Goal: Task Accomplishment & Management: Manage account settings

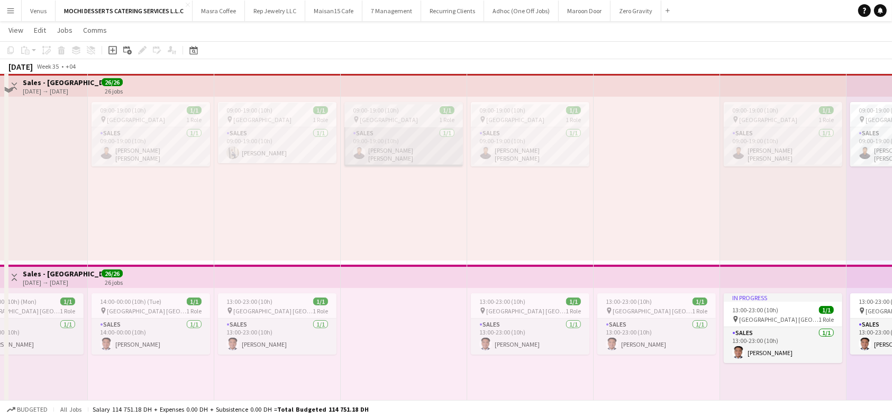
scroll to position [154, 0]
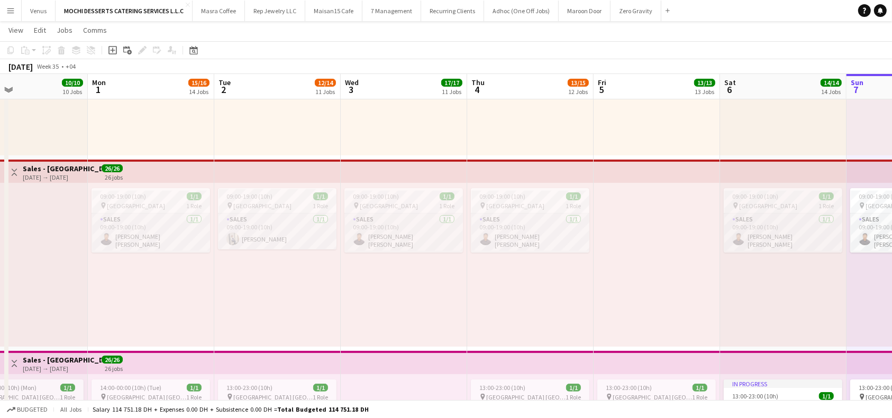
click at [435, 310] on div "09:00-19:00 (10h) 1/1 pin [GEOGRAPHIC_DATA] 1 Role Sales [DATE] 09:00-19:00 (10…" at bounding box center [404, 265] width 126 height 164
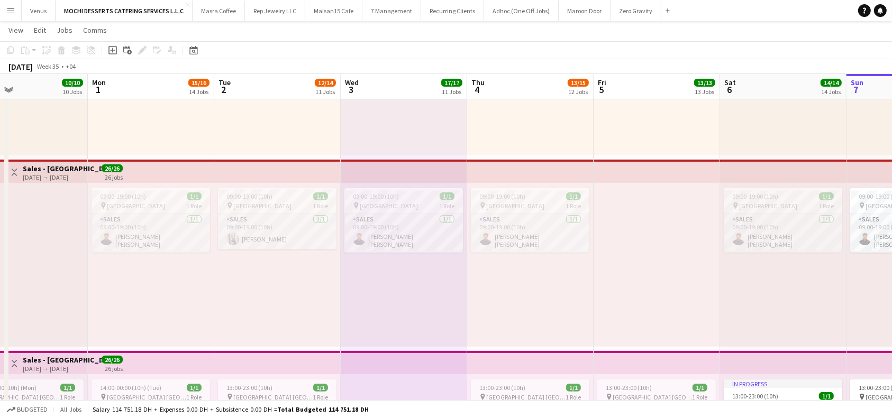
click at [305, 174] on app-top-bar at bounding box center [277, 171] width 126 height 23
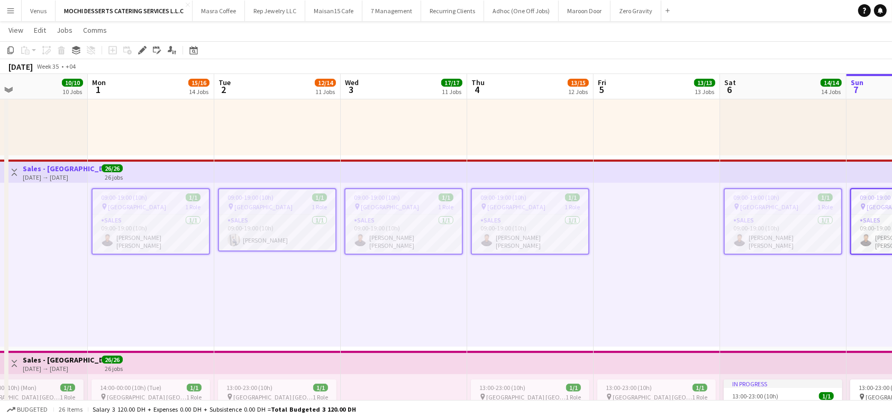
scroll to position [0, 292]
click at [370, 307] on div "09:00-19:00 (10h) 1/1 pin [GEOGRAPHIC_DATA] 1 Role Sales [DATE] 09:00-19:00 (10…" at bounding box center [403, 265] width 126 height 164
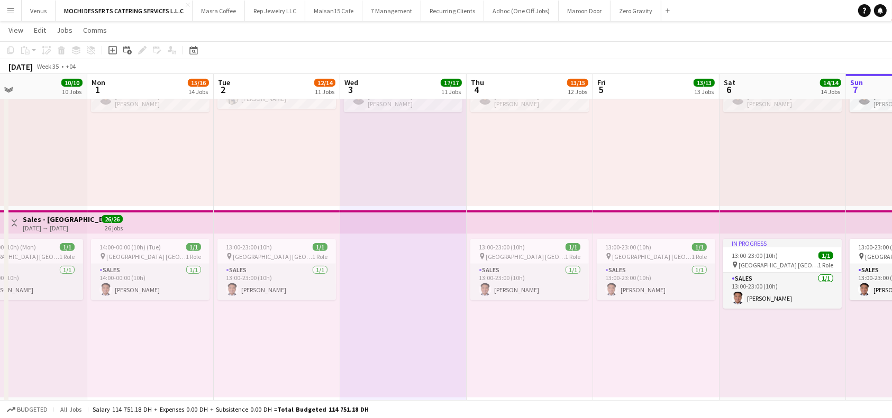
scroll to position [296, 0]
click at [296, 222] on app-top-bar at bounding box center [277, 221] width 126 height 23
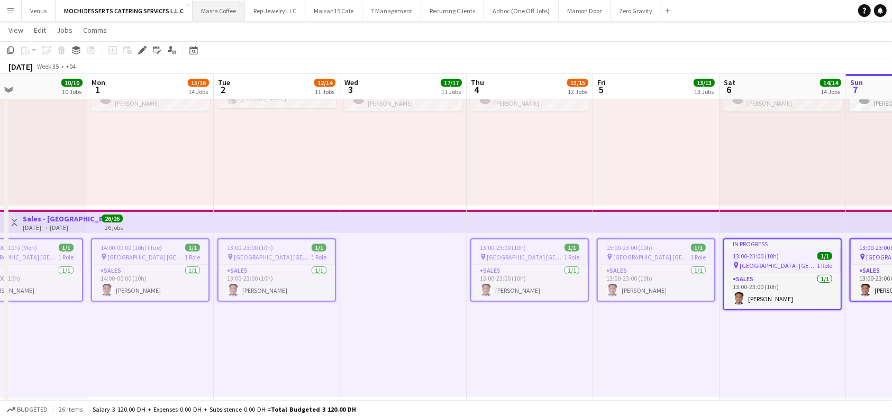
click at [216, 10] on button "Masra Coffee Close" at bounding box center [218, 11] width 52 height 21
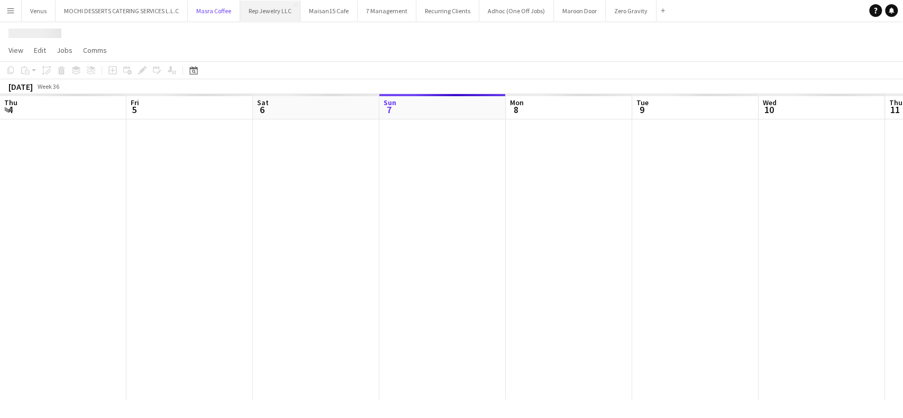
scroll to position [0, 253]
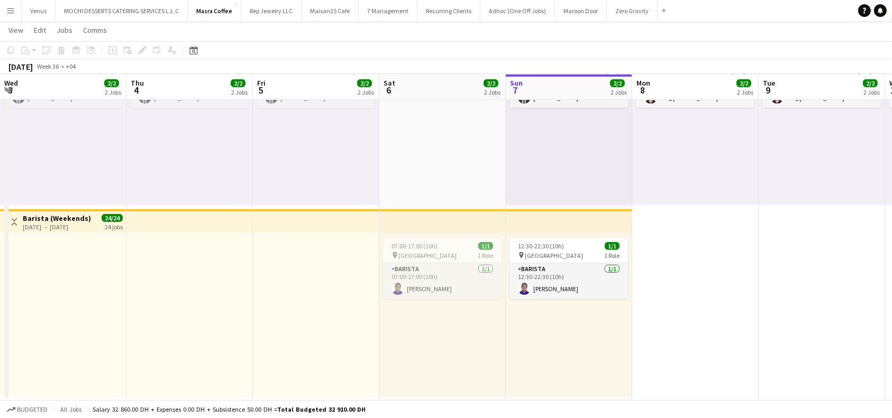
scroll to position [0, 253]
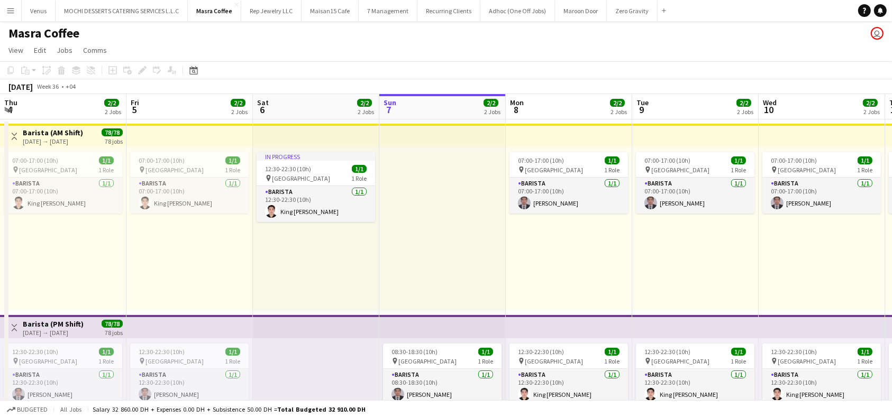
scroll to position [0, 253]
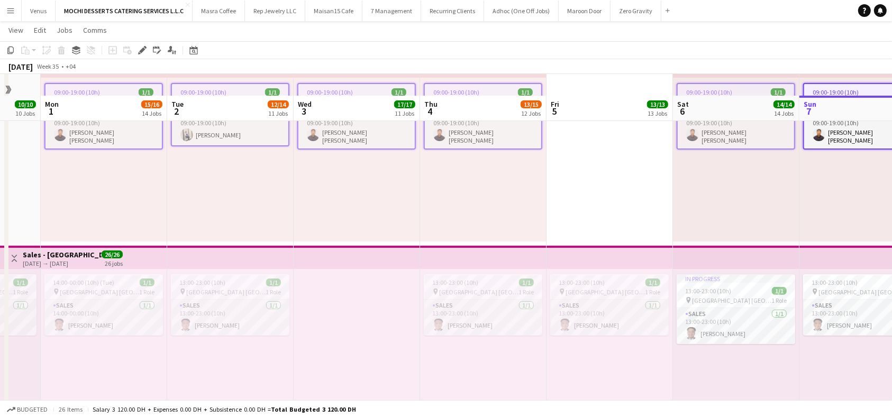
scroll to position [282, 0]
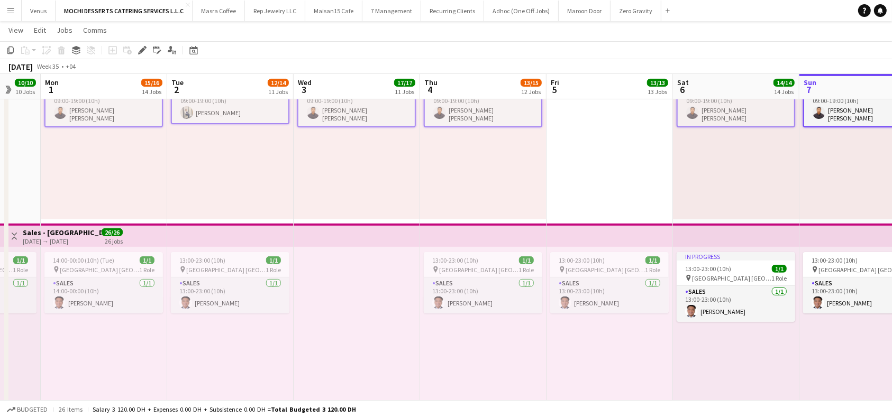
click at [251, 240] on app-top-bar at bounding box center [230, 235] width 126 height 23
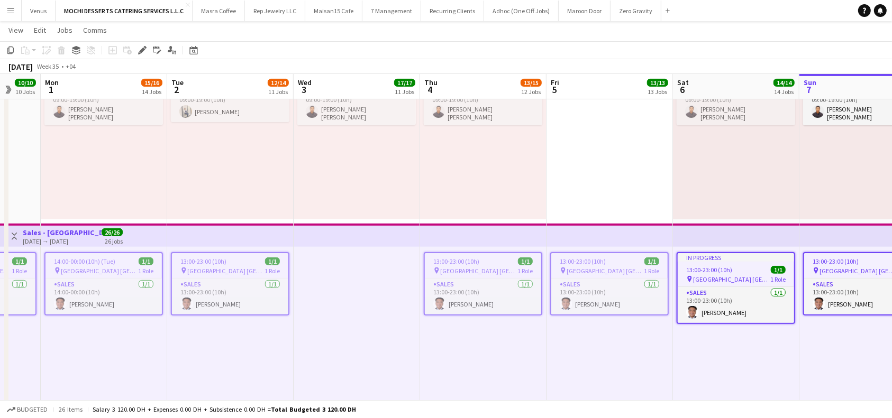
click at [160, 228] on app-top-bar at bounding box center [104, 235] width 126 height 23
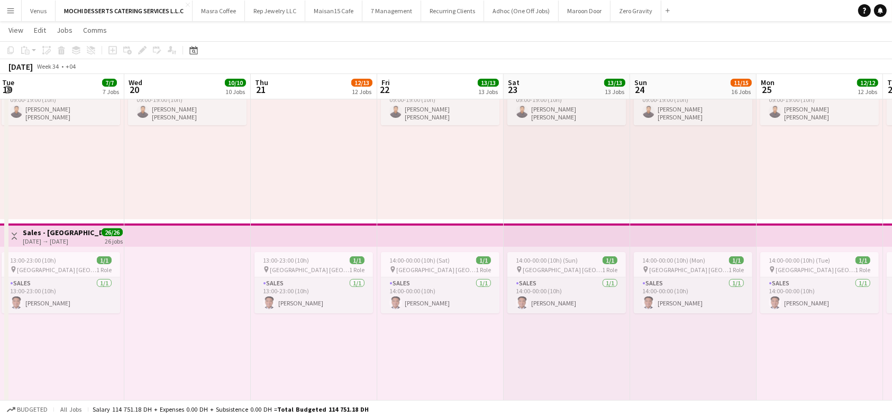
scroll to position [0, 248]
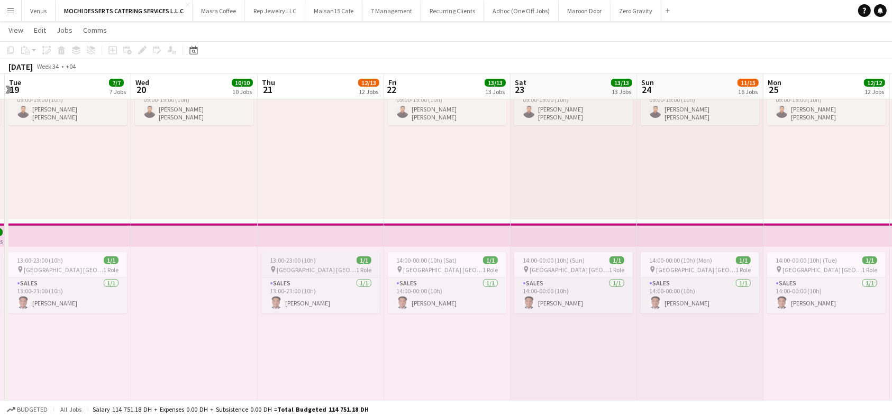
click at [321, 262] on div "13:00-23:00 (10h) 1/1" at bounding box center [320, 260] width 118 height 8
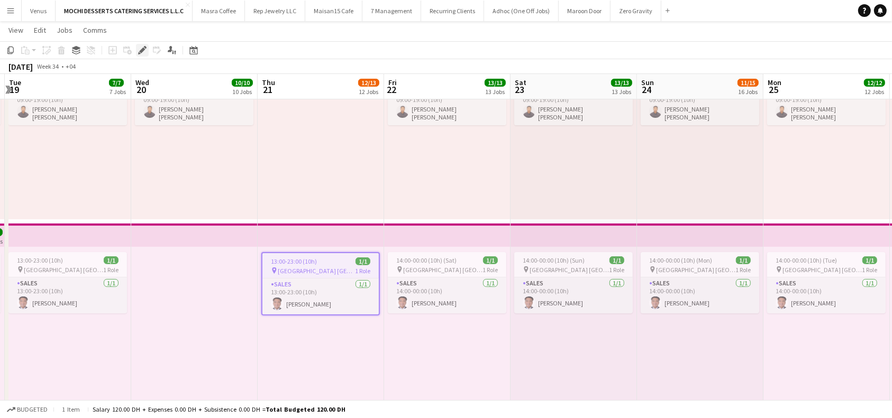
click at [142, 50] on icon at bounding box center [142, 51] width 6 height 6
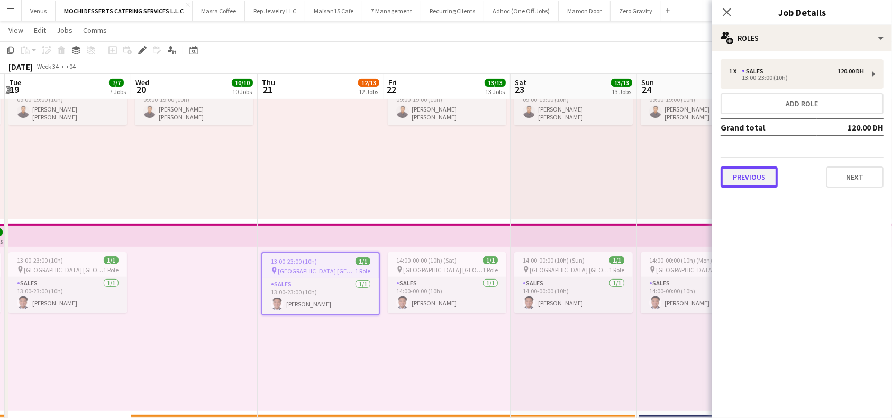
click at [749, 176] on button "Previous" at bounding box center [748, 177] width 57 height 21
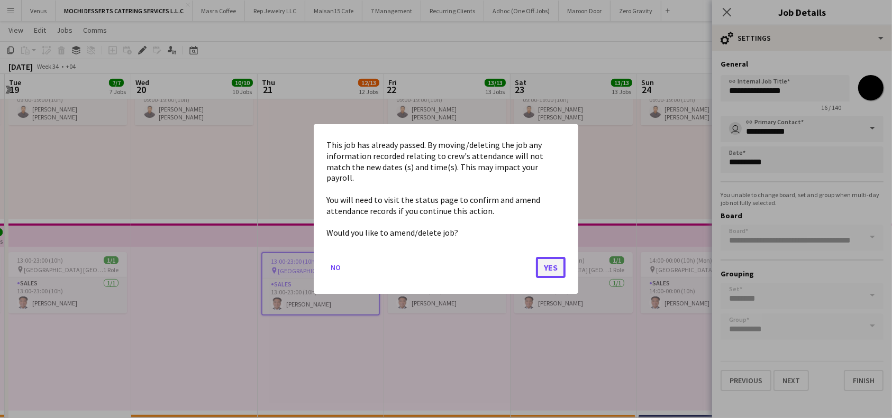
click at [548, 265] on button "Yes" at bounding box center [551, 267] width 30 height 21
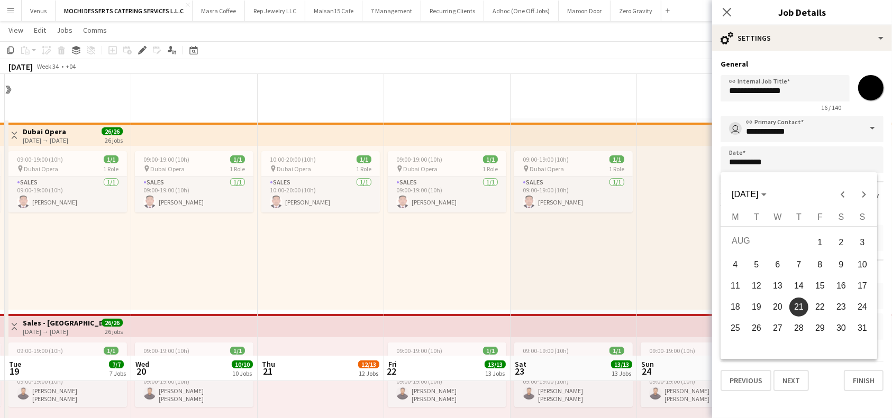
scroll to position [282, 0]
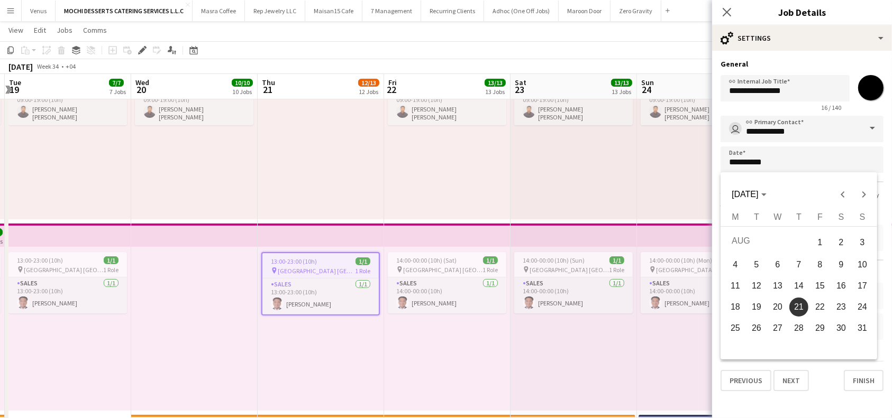
click at [777, 309] on span "20" at bounding box center [777, 307] width 19 height 19
type input "**********"
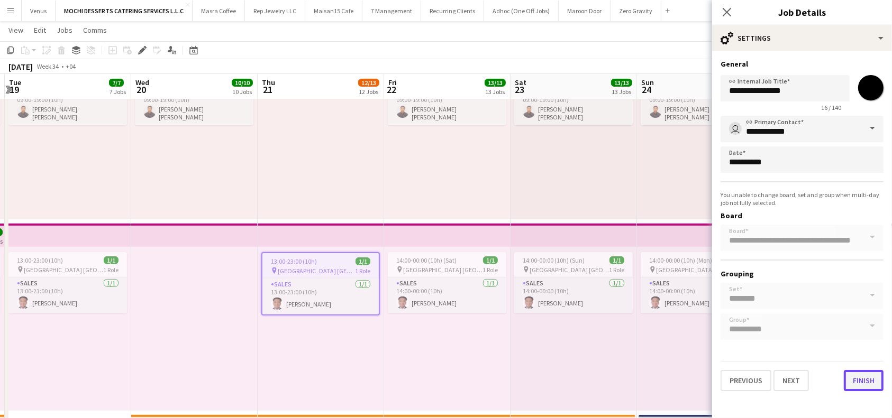
click at [868, 375] on button "Finish" at bounding box center [863, 380] width 40 height 21
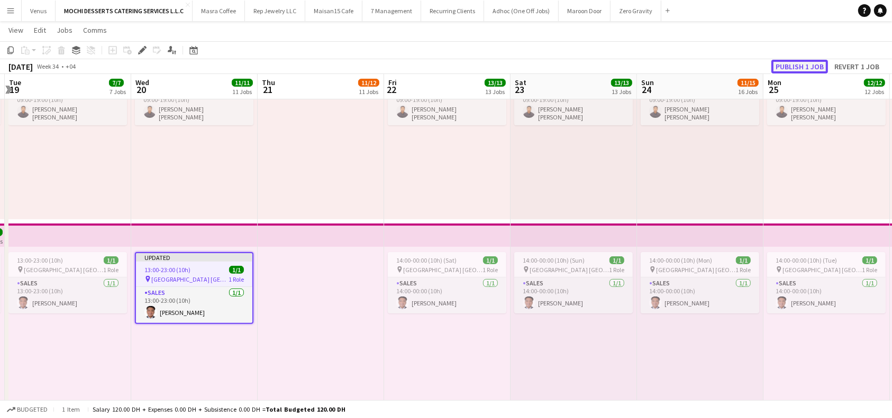
click at [808, 62] on button "Publish 1 job" at bounding box center [799, 67] width 57 height 14
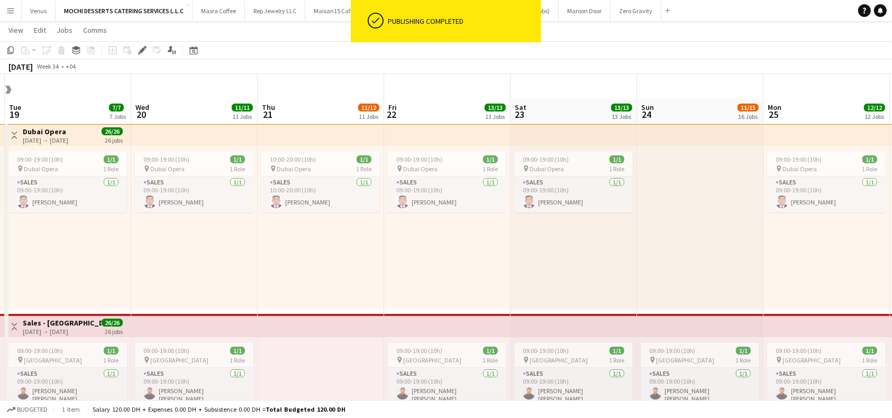
scroll to position [70, 0]
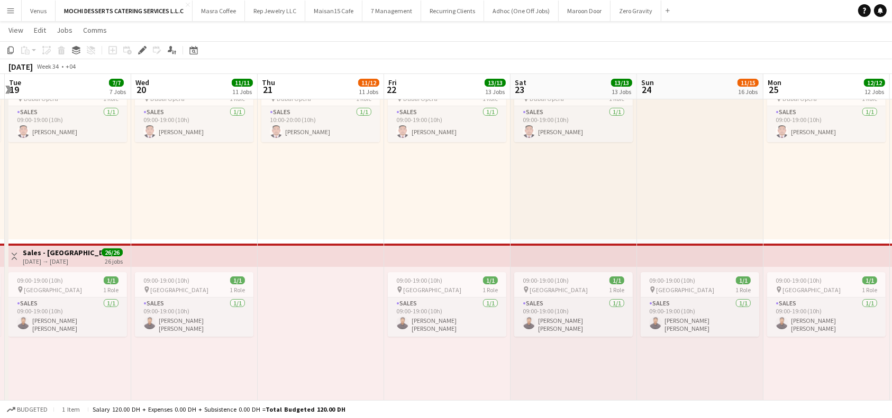
click at [169, 247] on app-top-bar at bounding box center [194, 255] width 126 height 23
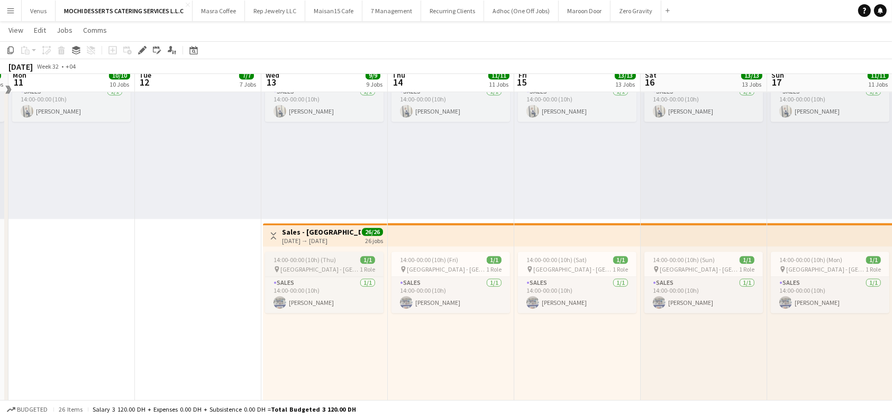
scroll to position [2186, 0]
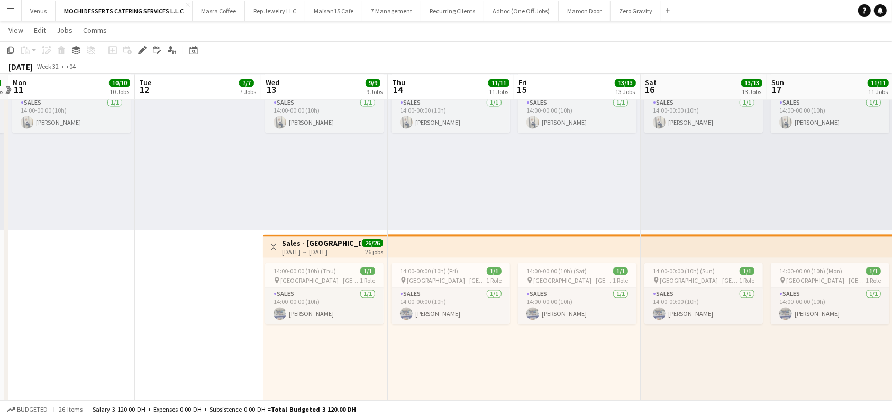
click at [314, 240] on h3 "Sales - [GEOGRAPHIC_DATA]" at bounding box center [321, 244] width 79 height 10
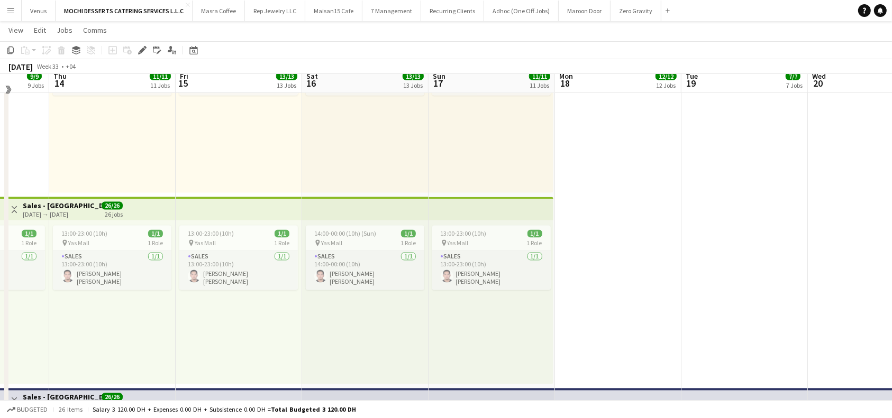
scroll to position [1833, 0]
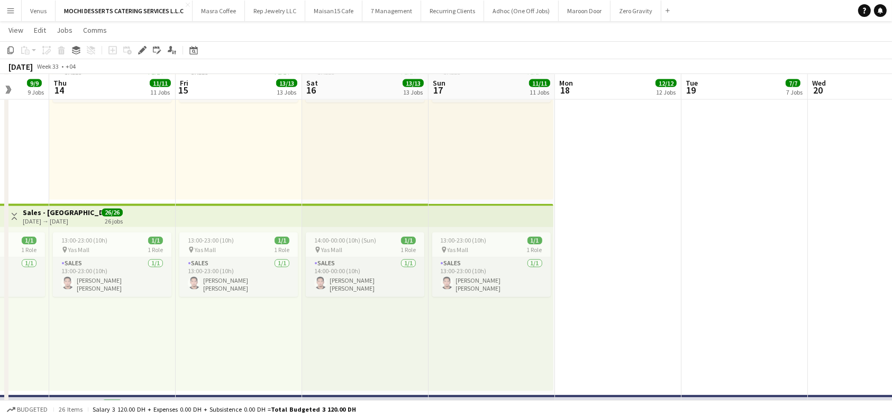
drag, startPoint x: 342, startPoint y: 208, endPoint x: 459, endPoint y: 221, distance: 118.1
click at [342, 208] on app-top-bar at bounding box center [365, 215] width 126 height 23
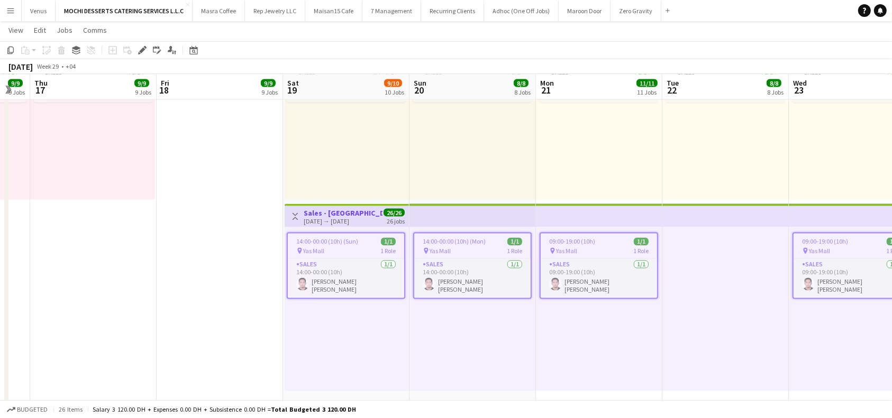
scroll to position [0, 218]
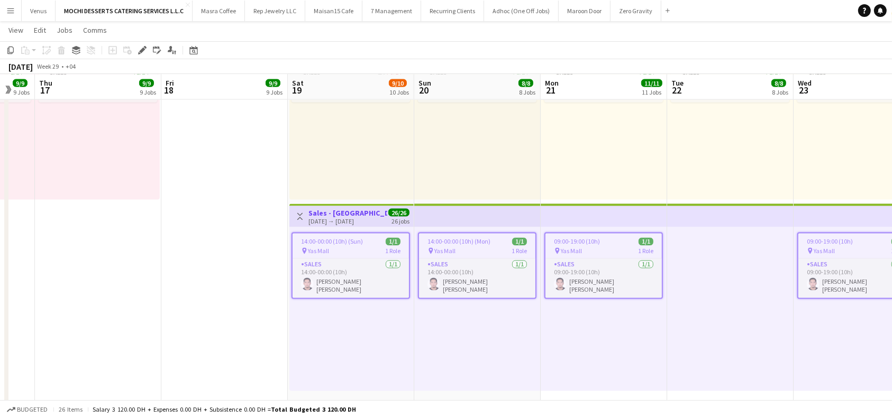
click at [365, 208] on h3 "Sales - [GEOGRAPHIC_DATA] 3" at bounding box center [347, 213] width 79 height 10
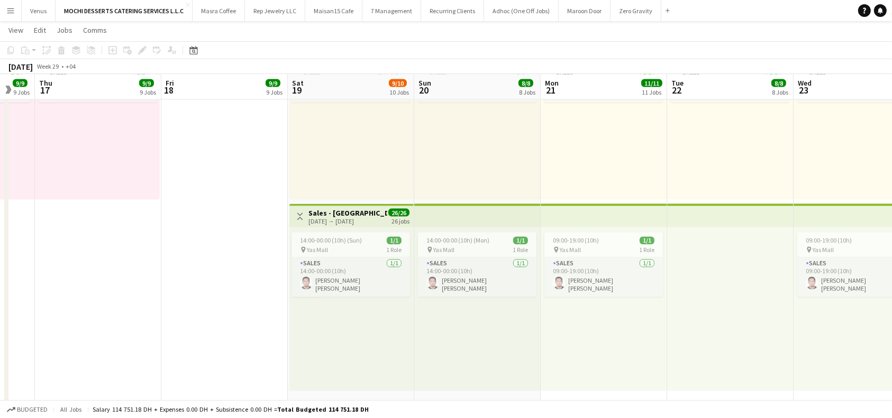
click at [491, 212] on app-top-bar at bounding box center [477, 215] width 126 height 23
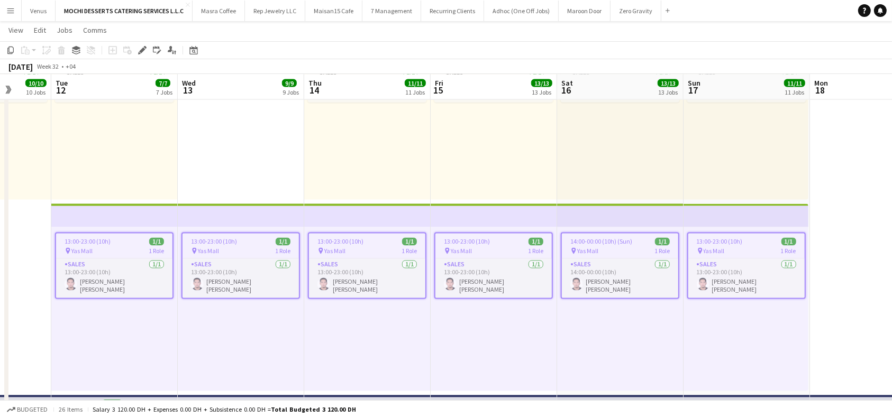
scroll to position [0, 483]
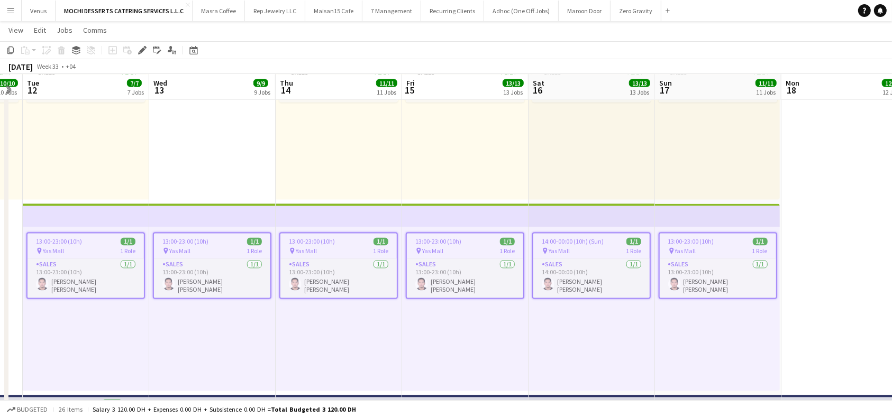
click at [694, 89] on app-board-header-date "Sun 17 11/11 11 Jobs" at bounding box center [718, 87] width 126 height 25
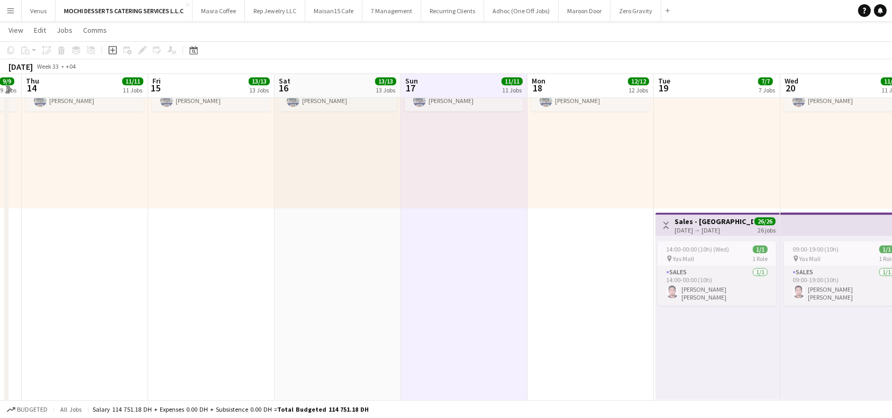
scroll to position [2397, 0]
click at [800, 221] on app-top-bar at bounding box center [843, 225] width 126 height 23
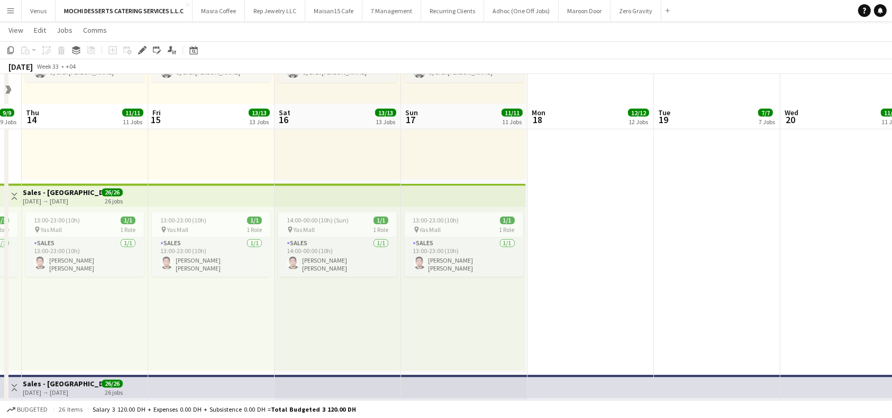
scroll to position [1833, 0]
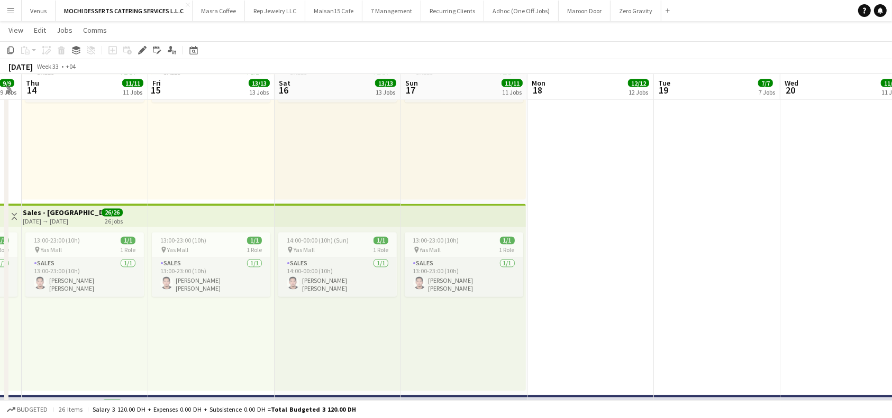
click at [307, 221] on app-top-bar at bounding box center [337, 215] width 126 height 23
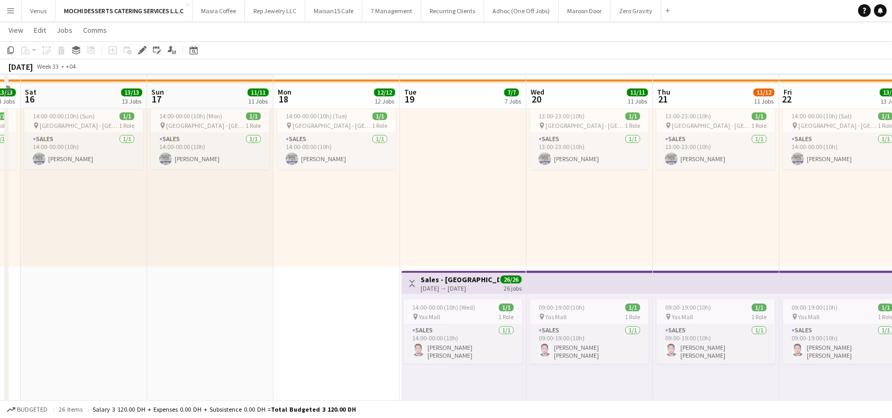
scroll to position [2369, 0]
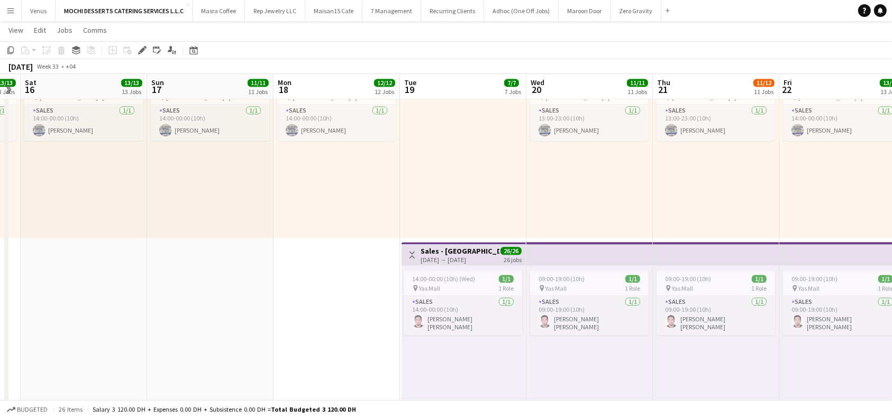
click at [568, 250] on app-top-bar at bounding box center [589, 253] width 126 height 23
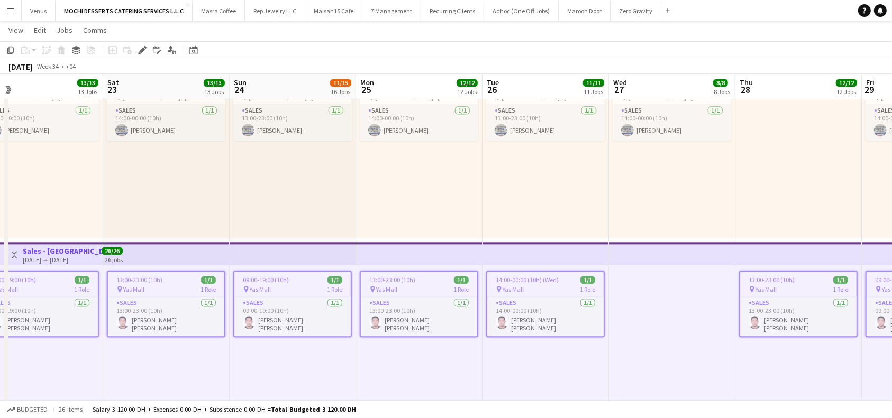
scroll to position [0, 418]
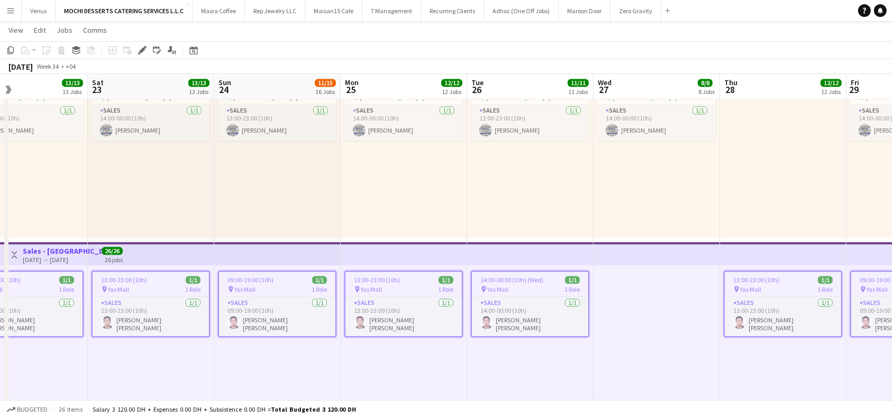
click at [396, 279] on span "13:00-23:00 (10h)" at bounding box center [377, 280] width 46 height 8
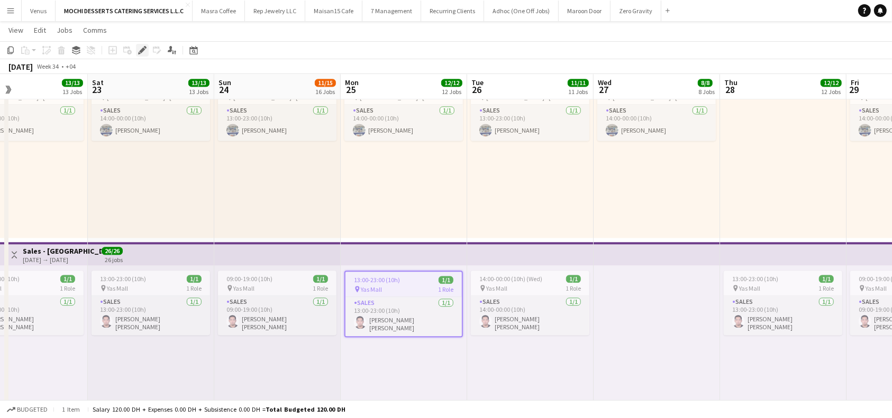
click at [138, 48] on icon "Edit" at bounding box center [142, 50] width 8 height 8
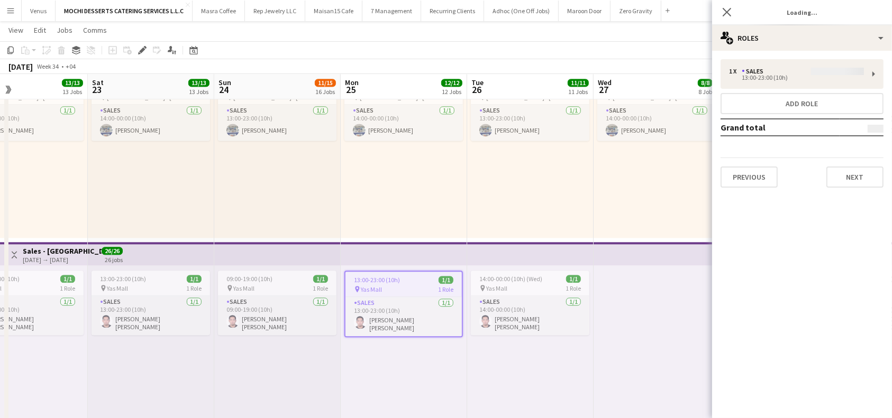
type input "*******"
click at [765, 180] on button "Previous" at bounding box center [748, 177] width 57 height 21
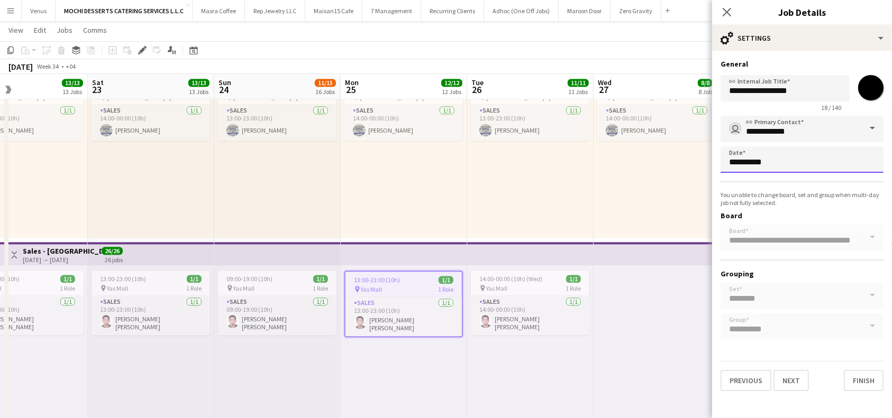
scroll to position [0, 0]
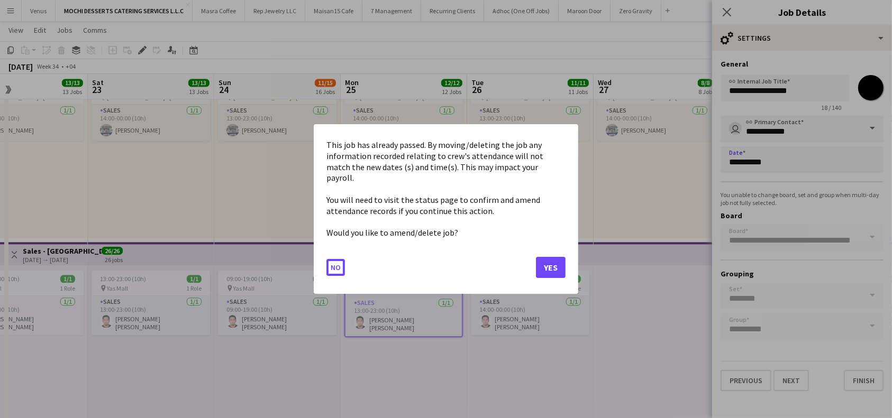
click at [549, 262] on button "Yes" at bounding box center [551, 267] width 30 height 21
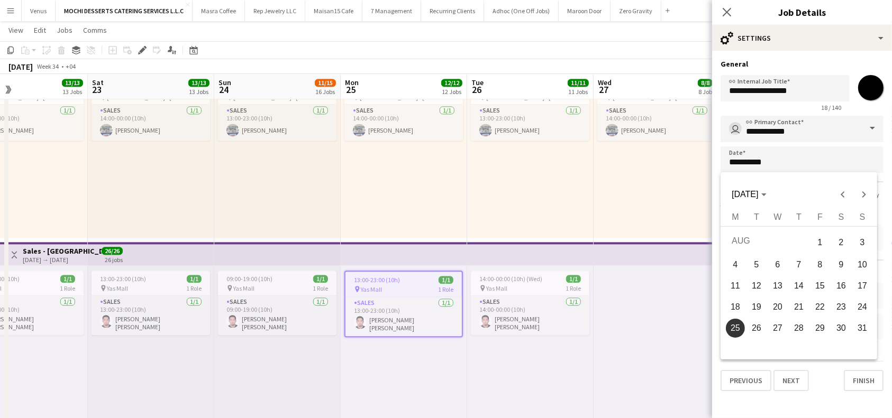
click at [776, 326] on span "27" at bounding box center [777, 328] width 19 height 19
type input "**********"
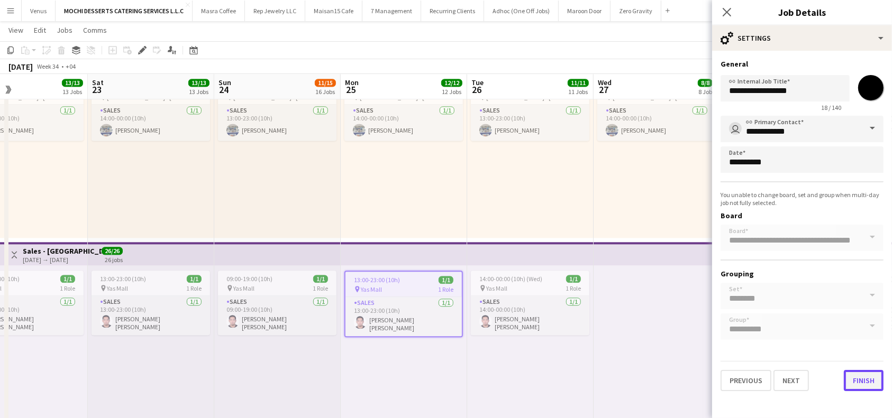
click at [858, 381] on button "Finish" at bounding box center [863, 380] width 40 height 21
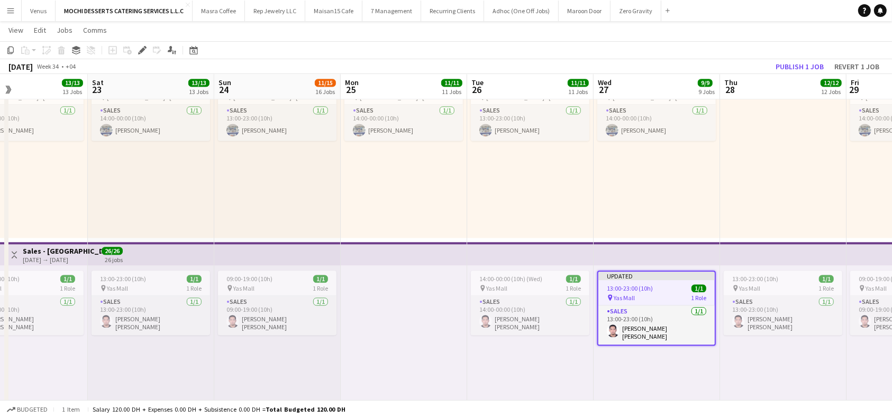
click at [681, 249] on app-top-bar at bounding box center [656, 253] width 126 height 23
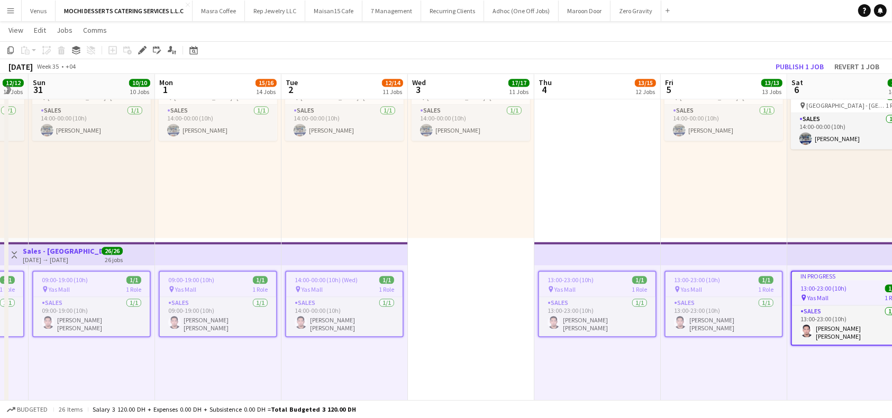
scroll to position [0, 365]
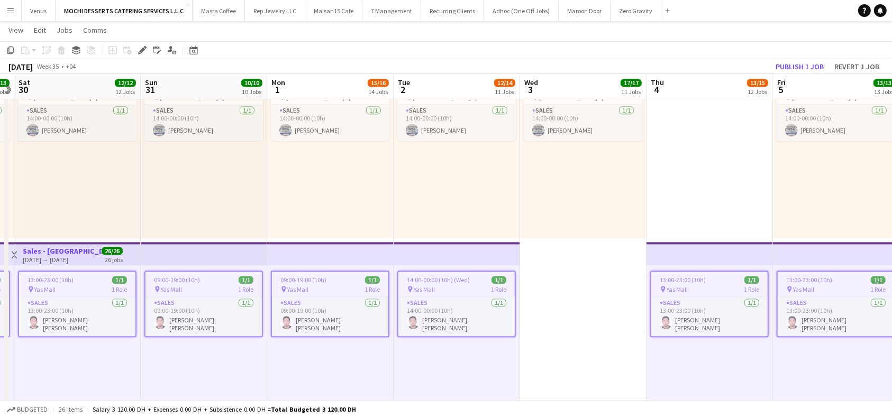
click at [324, 275] on app-job-card "09:00-19:00 (10h) 1/1 pin Yas Mall 1 Role Sales 1/1 09:00-19:00 (10h) John elma…" at bounding box center [330, 304] width 118 height 67
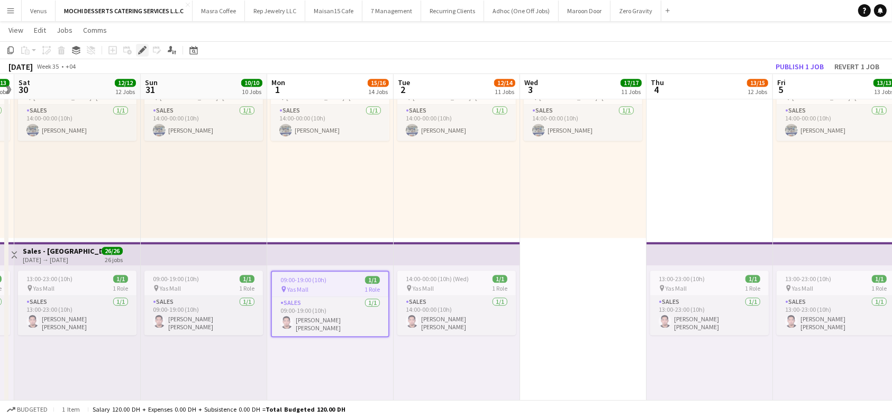
click at [142, 52] on icon "Edit" at bounding box center [142, 50] width 8 height 8
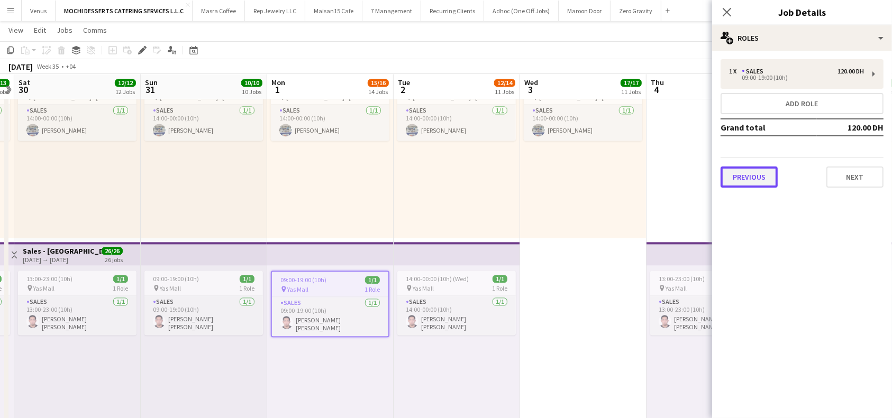
click at [748, 178] on button "Previous" at bounding box center [748, 177] width 57 height 21
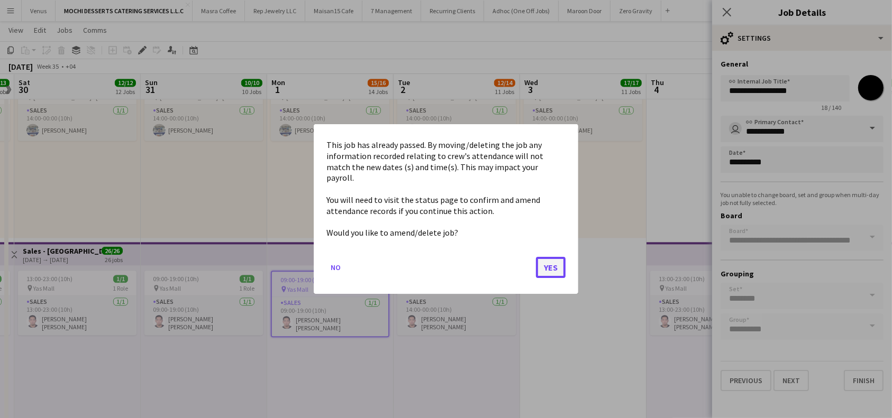
click at [555, 260] on button "Yes" at bounding box center [551, 267] width 30 height 21
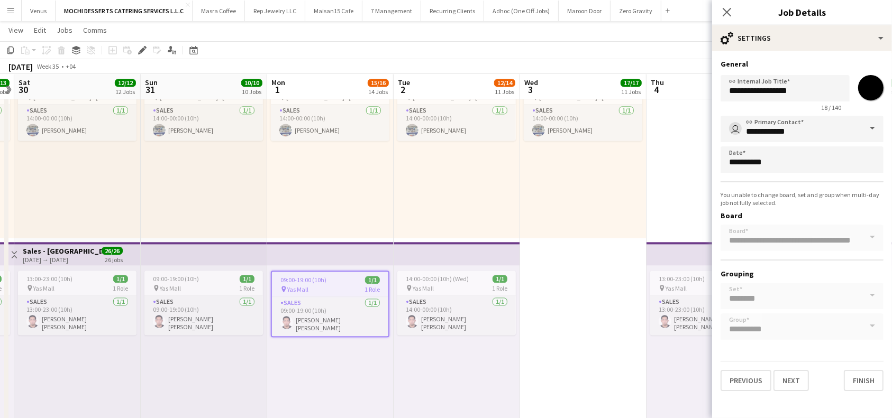
scroll to position [2369, 0]
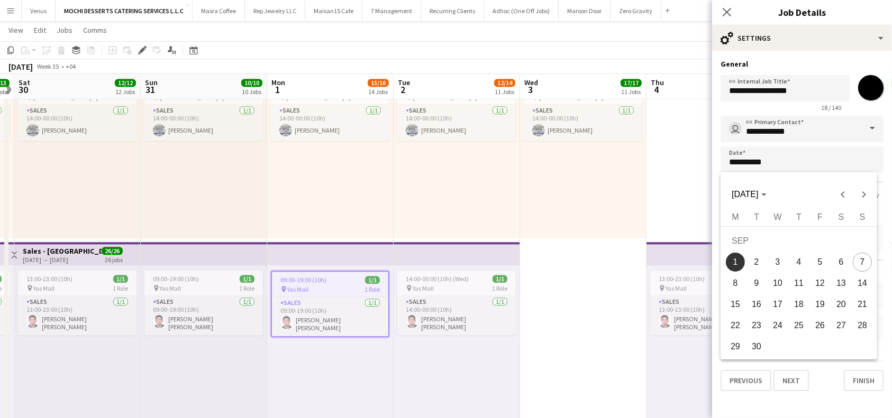
click at [778, 265] on span "3" at bounding box center [777, 262] width 19 height 19
type input "**********"
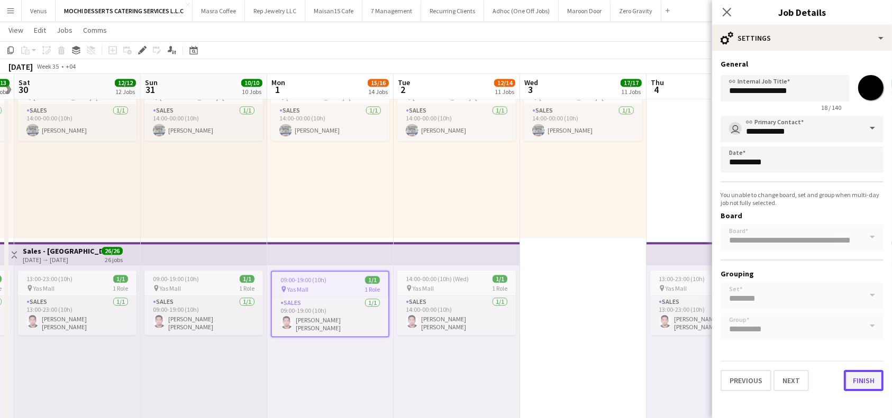
click at [868, 374] on button "Finish" at bounding box center [863, 380] width 40 height 21
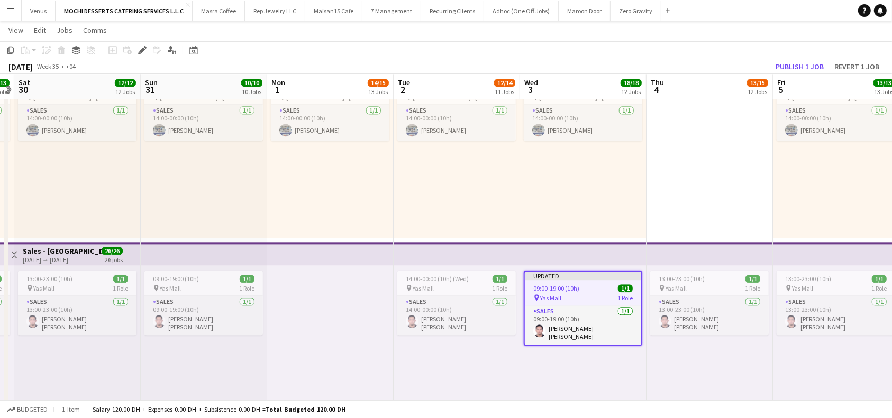
drag, startPoint x: 671, startPoint y: 250, endPoint x: 736, endPoint y: 233, distance: 67.3
click at [672, 249] on app-top-bar at bounding box center [709, 253] width 126 height 23
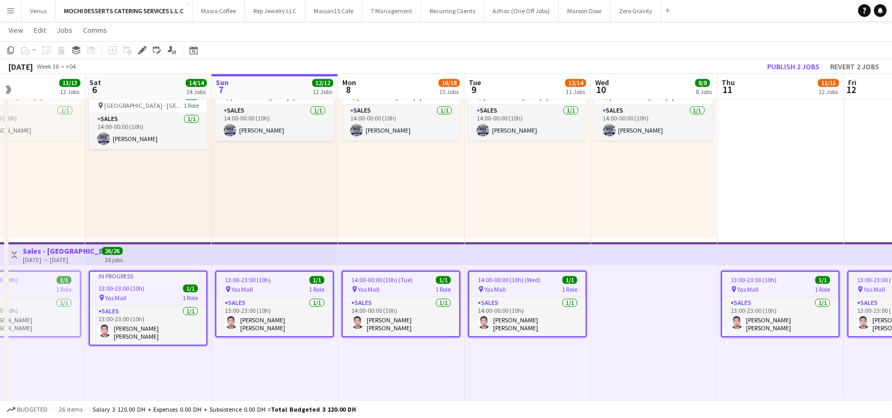
scroll to position [0, 452]
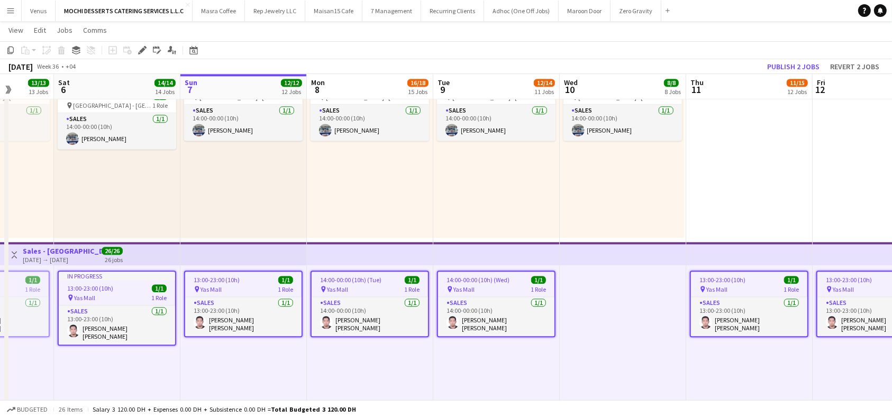
click at [362, 278] on span "14:00-00:00 (10h) (Tue)" at bounding box center [350, 280] width 61 height 8
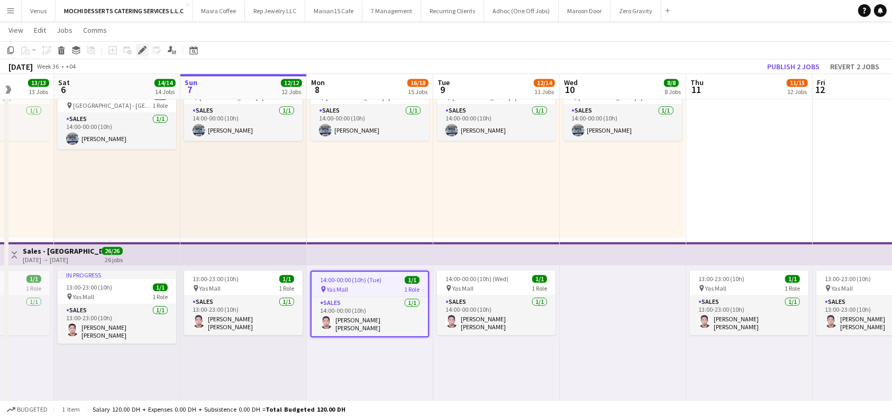
click at [145, 49] on icon "Edit" at bounding box center [142, 50] width 8 height 8
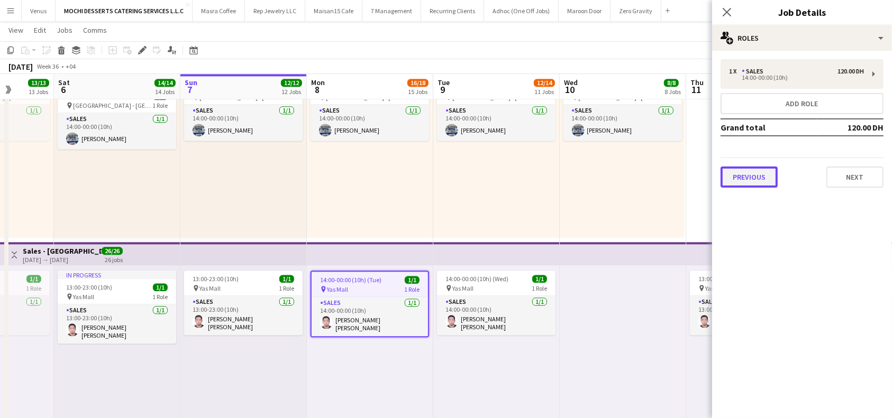
click at [740, 171] on button "Previous" at bounding box center [748, 177] width 57 height 21
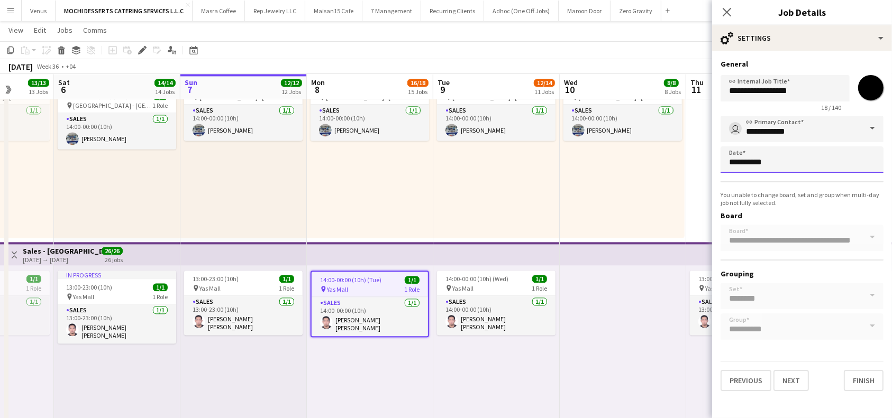
scroll to position [0, 0]
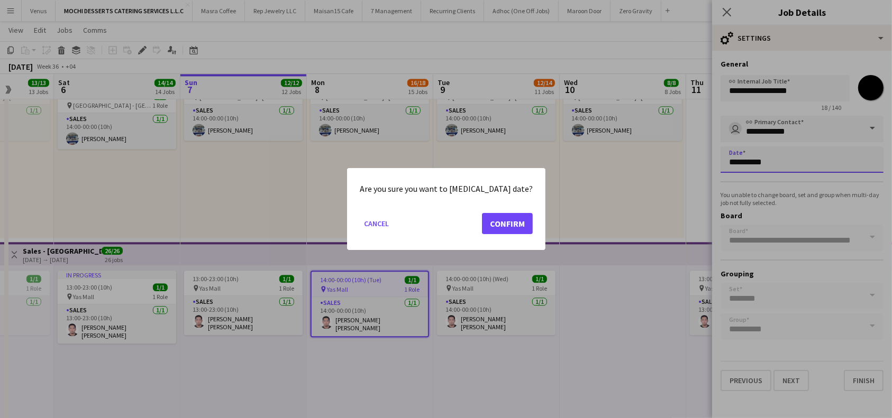
click at [503, 222] on button "Confirm" at bounding box center [507, 223] width 51 height 21
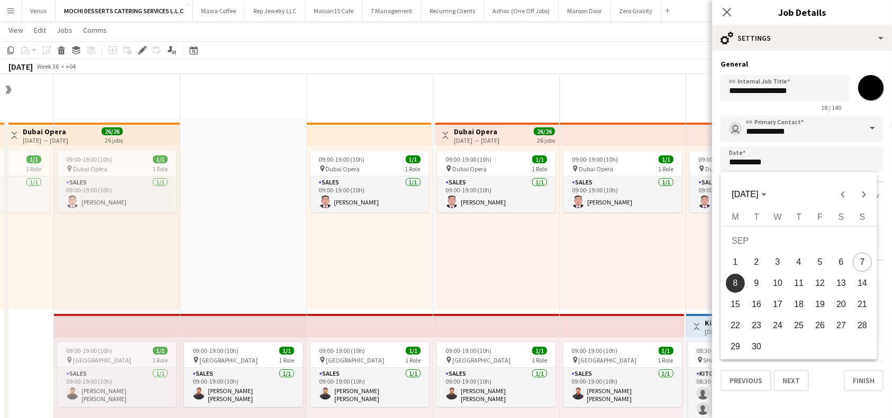
scroll to position [2369, 0]
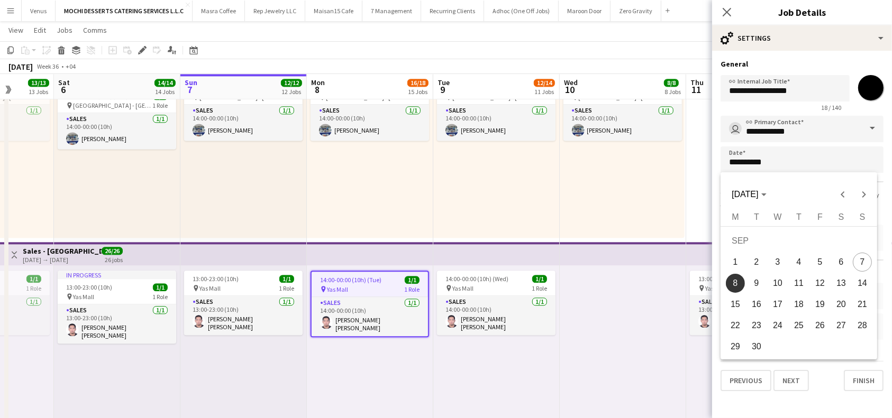
click at [779, 282] on span "10" at bounding box center [777, 283] width 19 height 19
type input "**********"
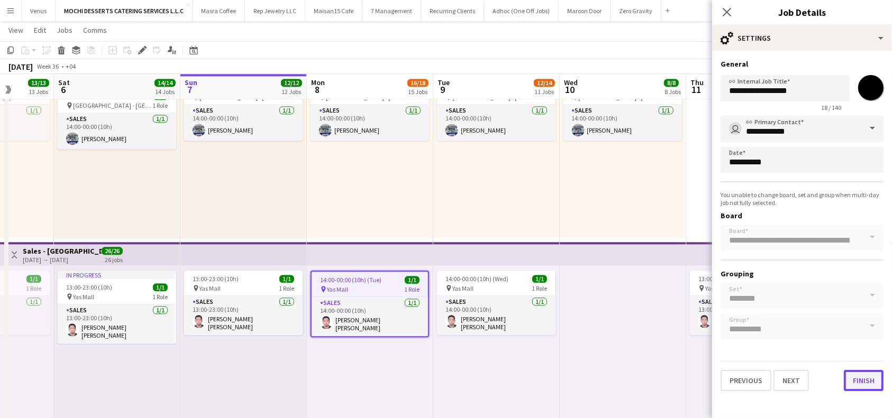
click at [864, 382] on button "Finish" at bounding box center [863, 380] width 40 height 21
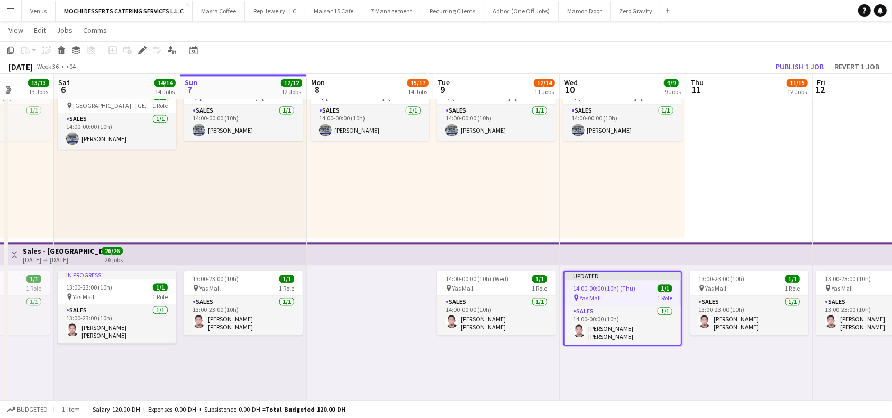
click at [689, 252] on app-top-bar at bounding box center [749, 253] width 126 height 23
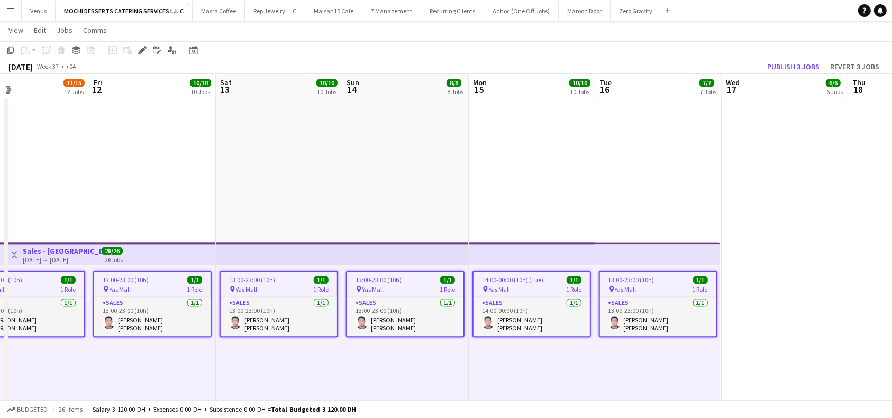
scroll to position [0, 315]
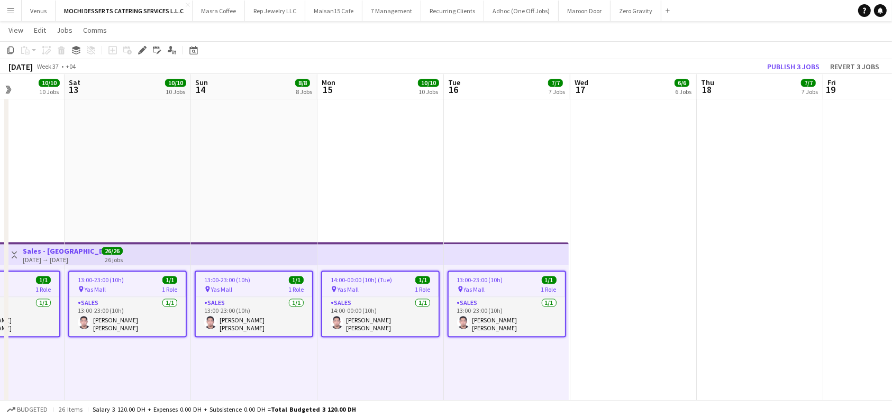
click at [372, 279] on span "14:00-00:00 (10h) (Tue)" at bounding box center [361, 280] width 61 height 8
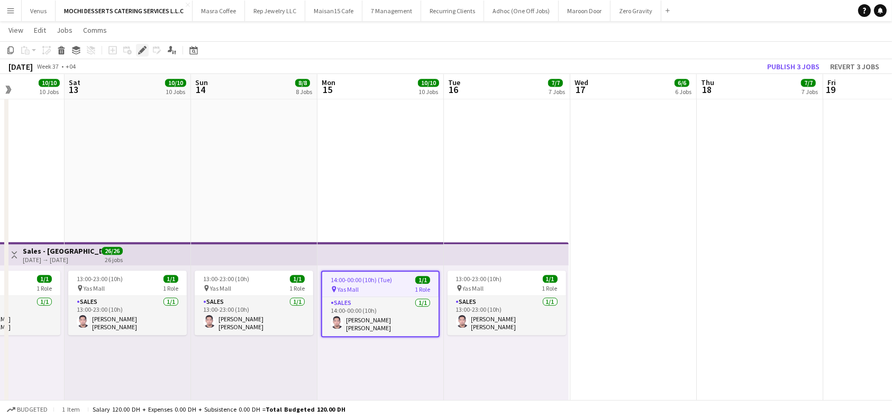
click at [142, 55] on div "Edit" at bounding box center [142, 50] width 13 height 13
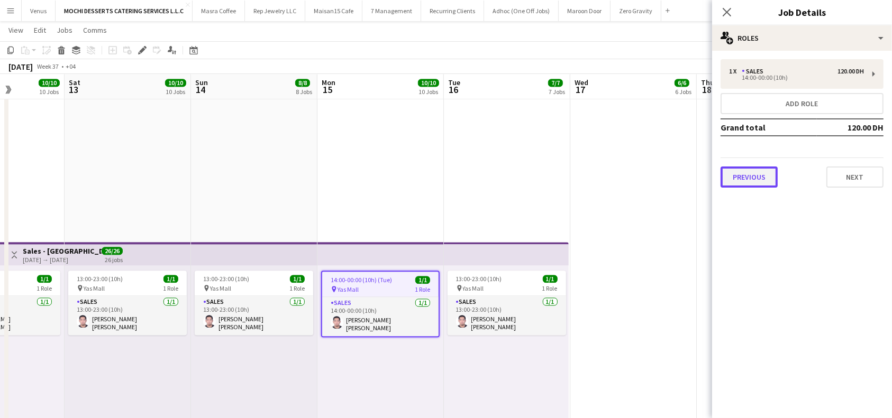
click at [741, 176] on button "Previous" at bounding box center [748, 177] width 57 height 21
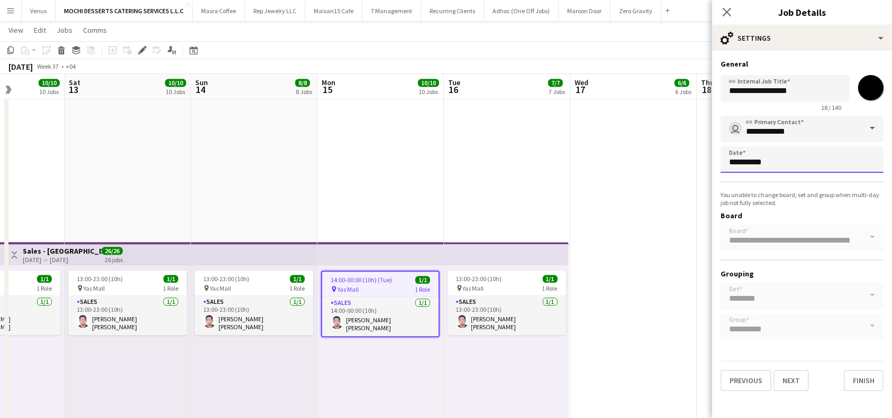
scroll to position [0, 0]
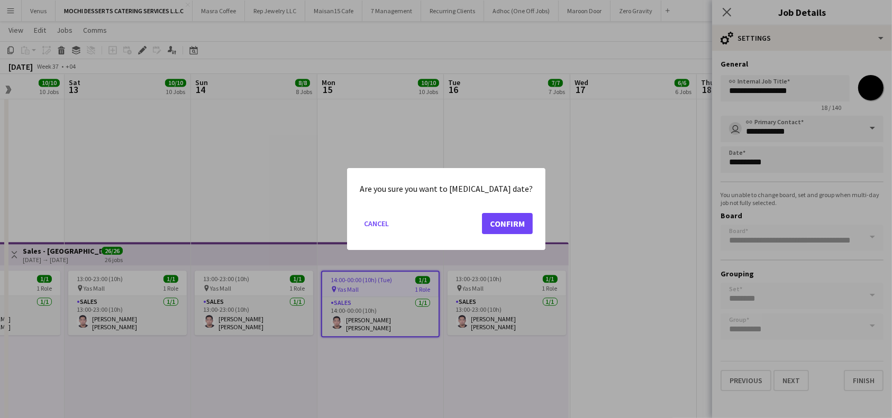
click at [520, 224] on div "Are you sure you want to change job date? Cancel Confirm" at bounding box center [446, 209] width 198 height 82
click at [501, 221] on button "Confirm" at bounding box center [507, 223] width 51 height 21
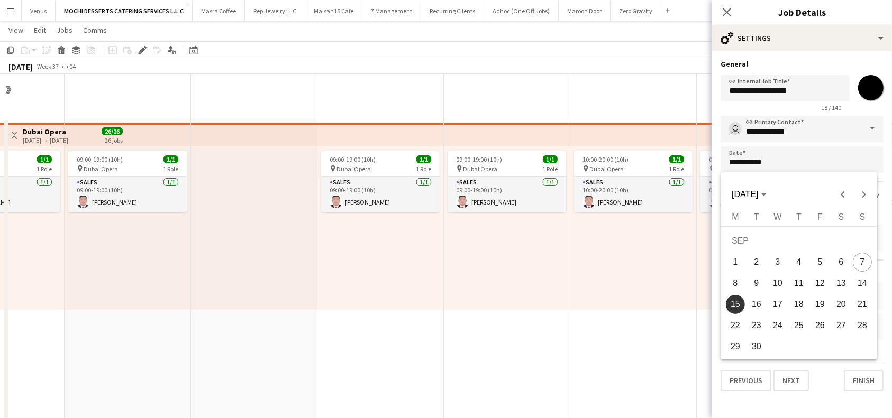
scroll to position [2369, 0]
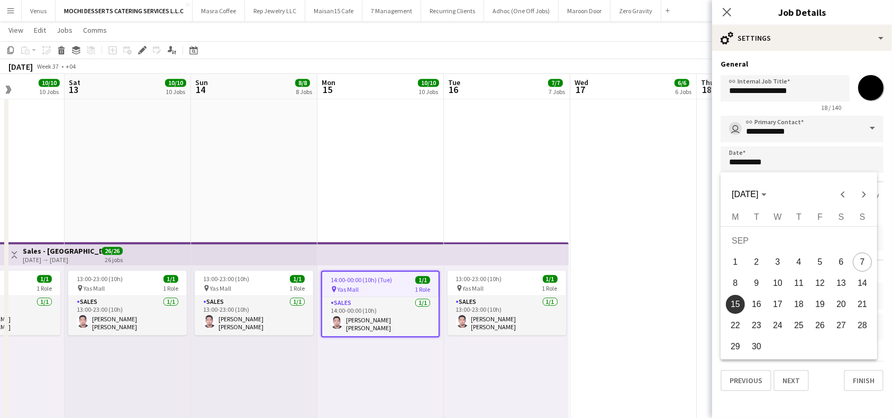
click at [778, 304] on span "17" at bounding box center [777, 304] width 19 height 19
type input "**********"
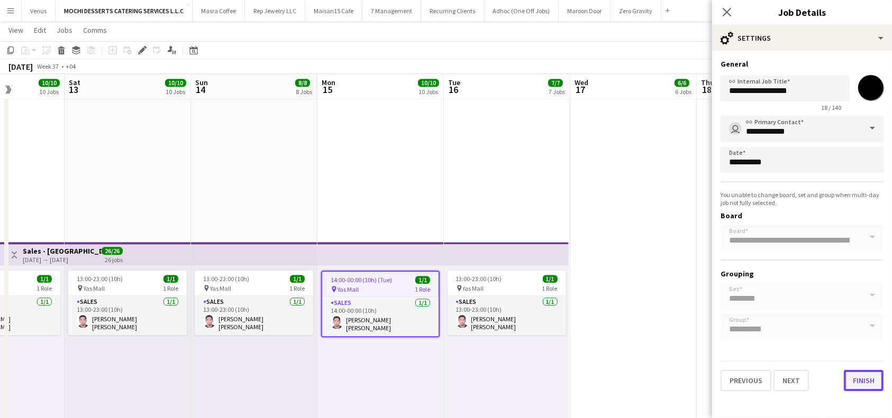
click at [863, 379] on button "Finish" at bounding box center [863, 380] width 40 height 21
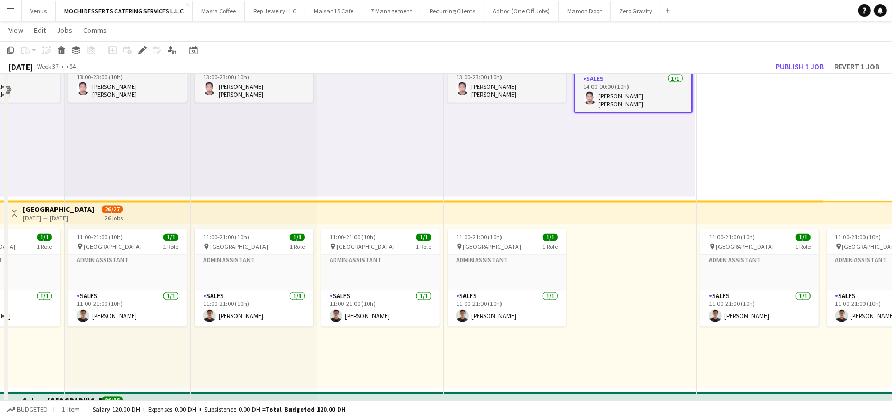
scroll to position [1664, 0]
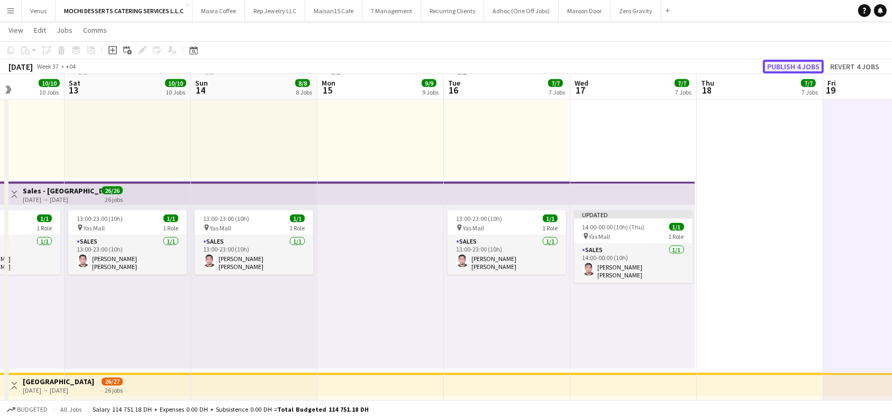
click at [783, 67] on button "Publish 4 jobs" at bounding box center [793, 67] width 61 height 14
